Goal: Transaction & Acquisition: Book appointment/travel/reservation

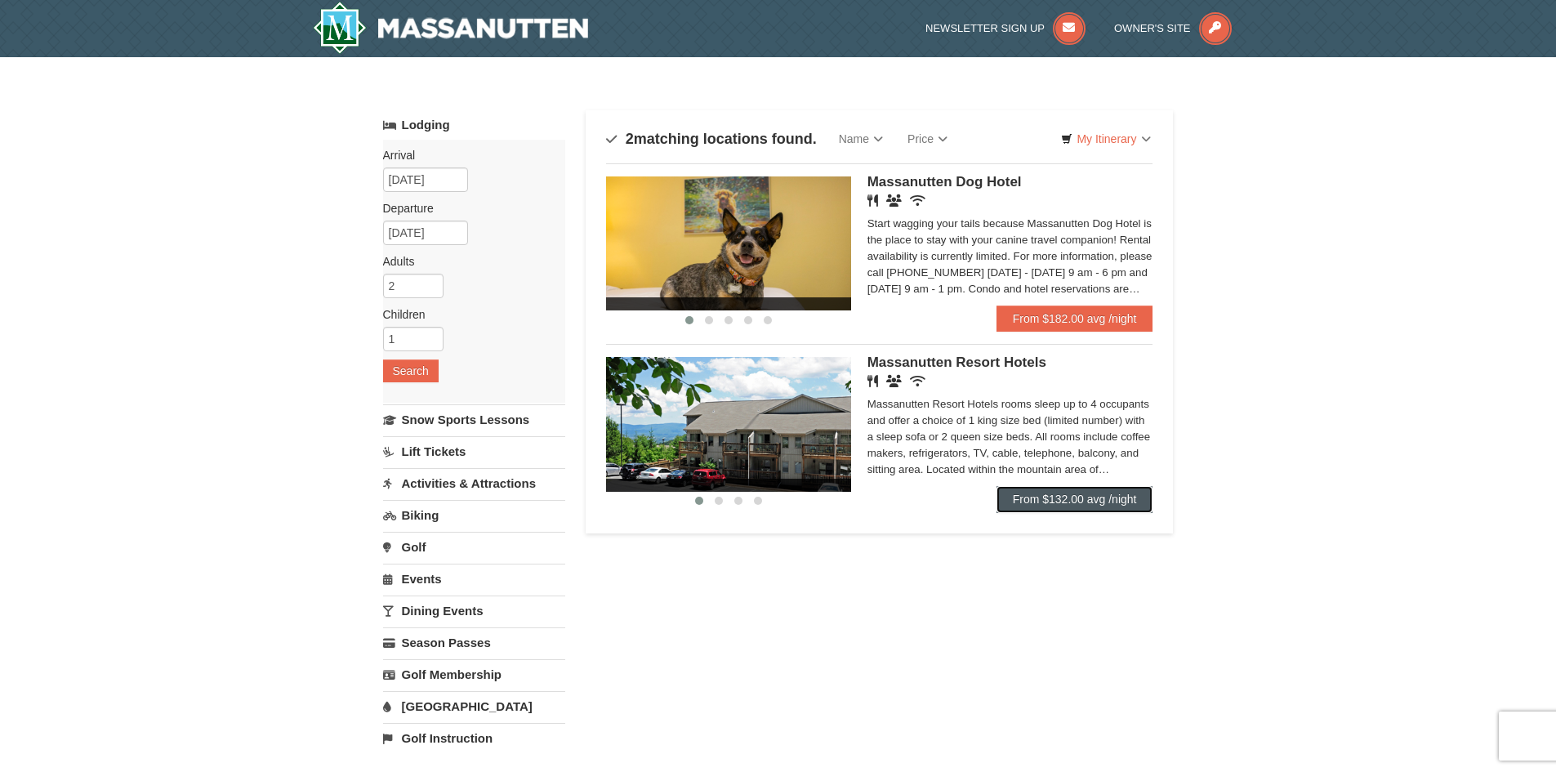
click at [1046, 494] on link "From $132.00 avg /night" at bounding box center [1075, 499] width 157 height 26
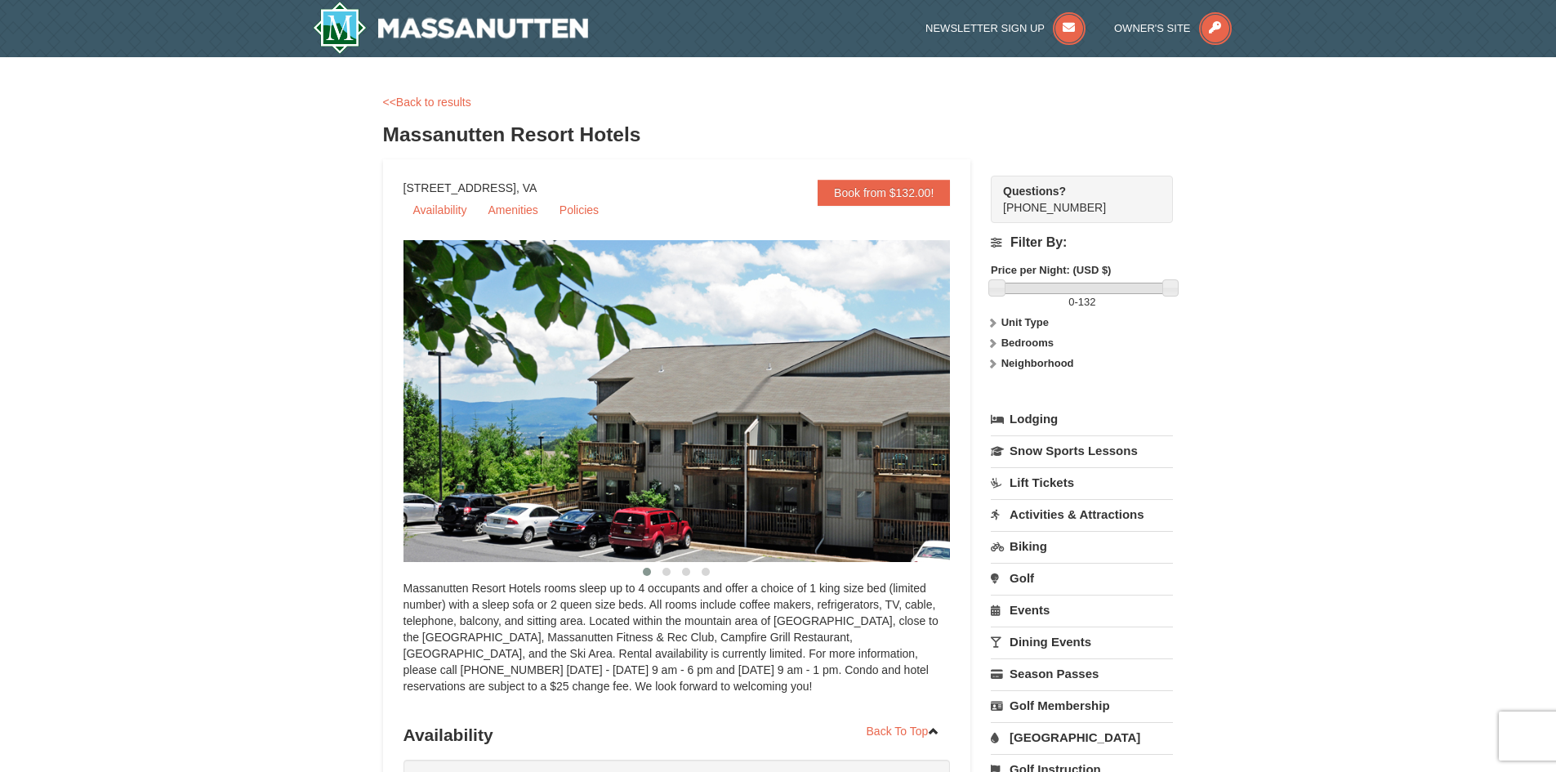
select select "9"
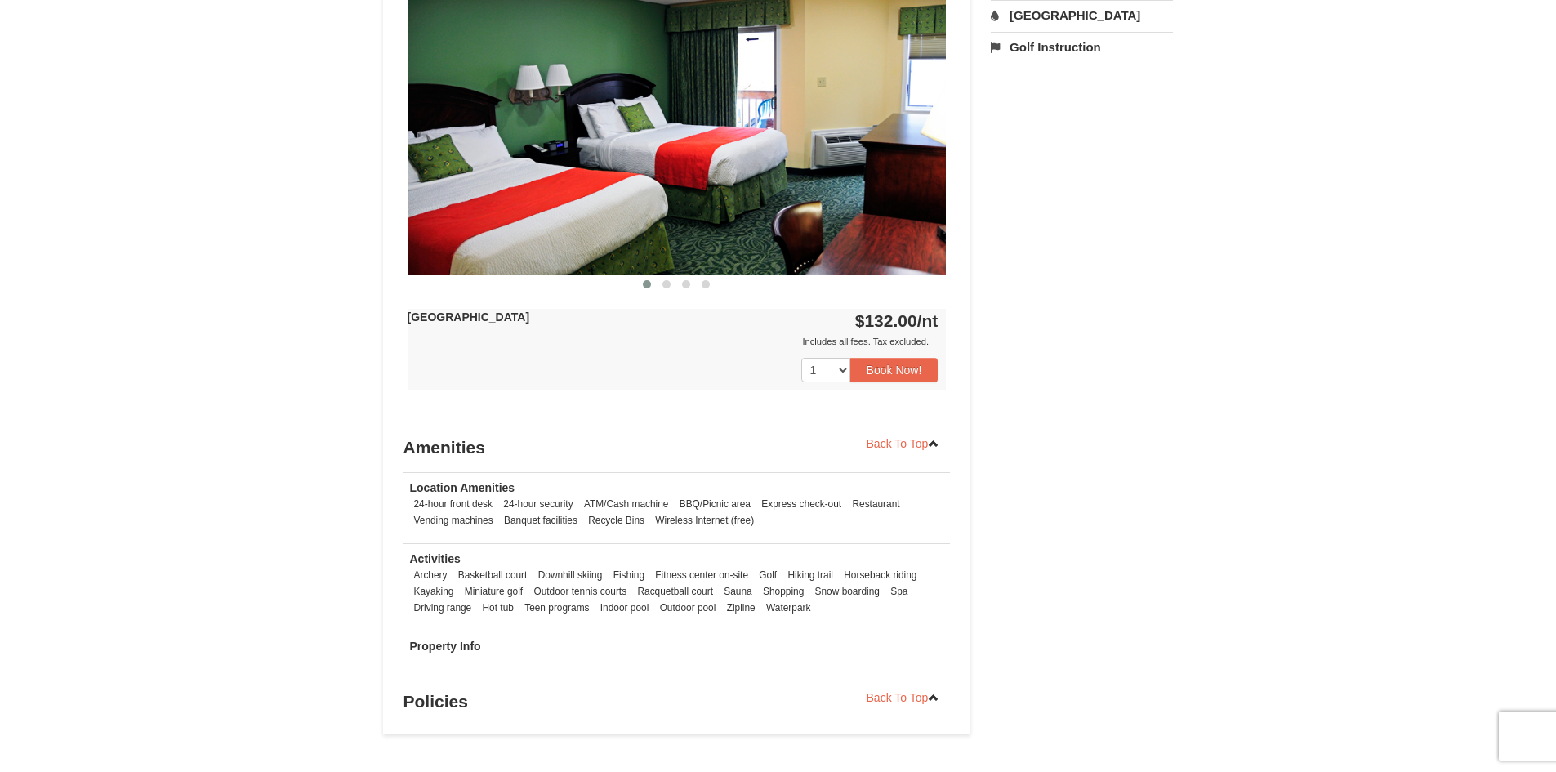
scroll to position [716, 0]
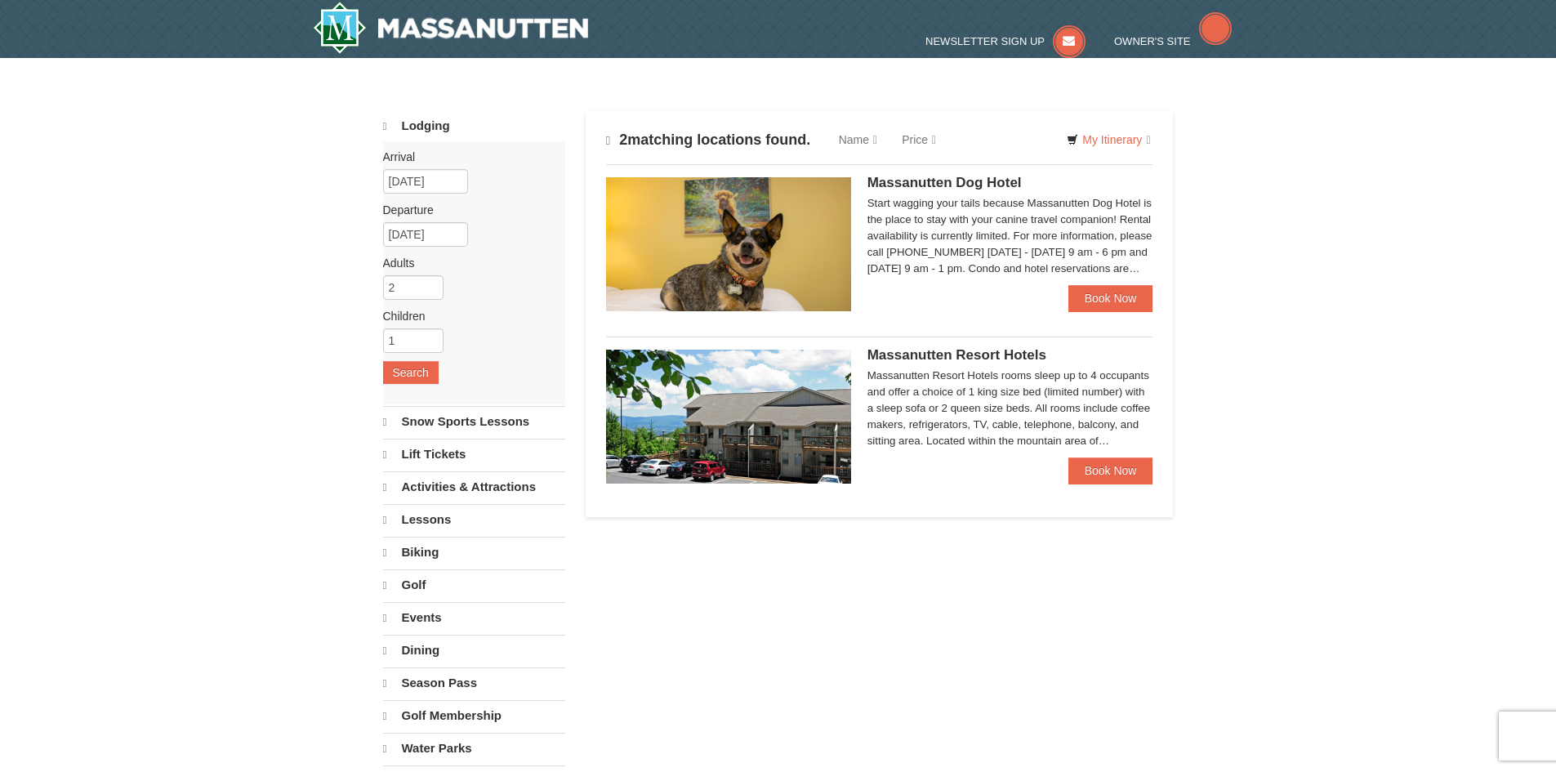
select select "9"
